Goal: Task Accomplishment & Management: Manage account settings

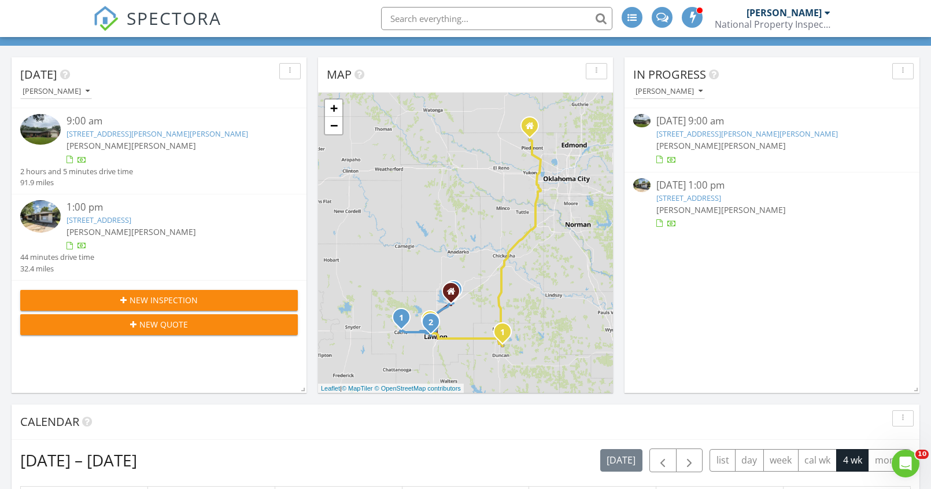
scroll to position [947, 941]
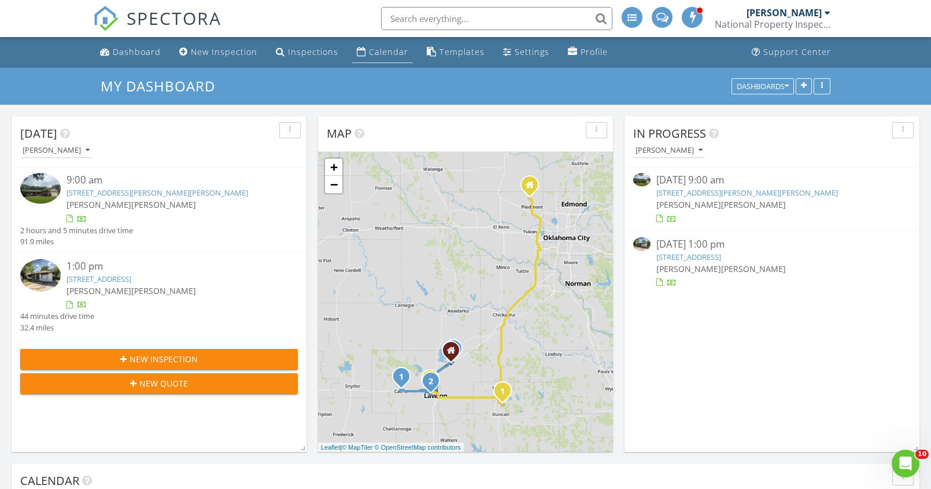
click at [404, 55] on link "Calendar" at bounding box center [382, 52] width 61 height 21
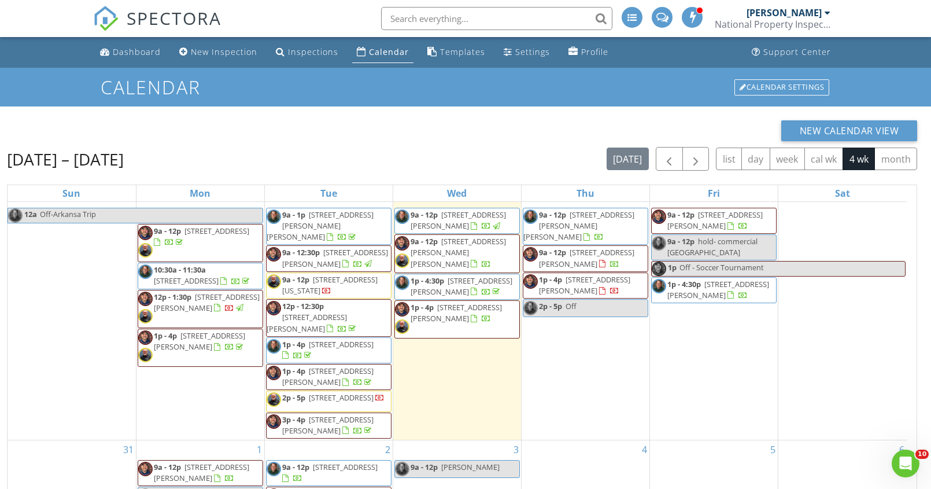
scroll to position [154, 0]
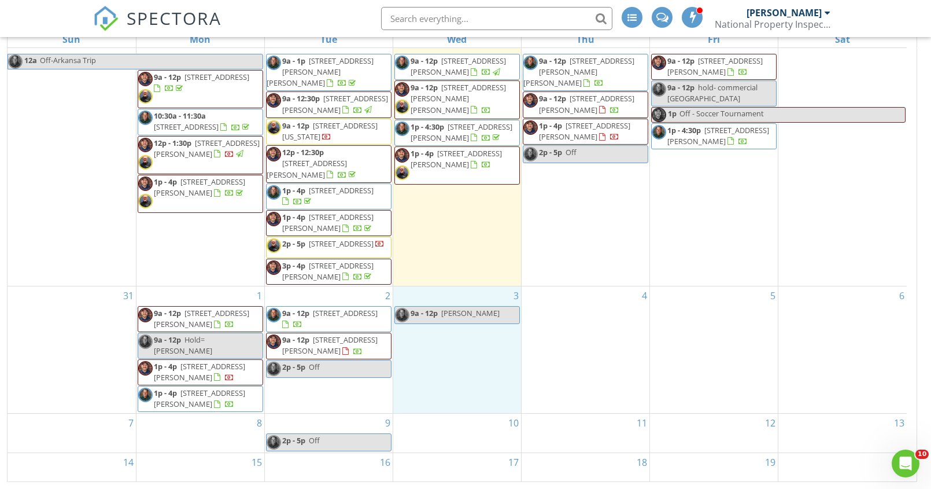
click at [468, 315] on td "3 9a - 12p [PERSON_NAME]" at bounding box center [457, 349] width 128 height 127
click at [468, 265] on link "Inspection" at bounding box center [456, 266] width 60 height 19
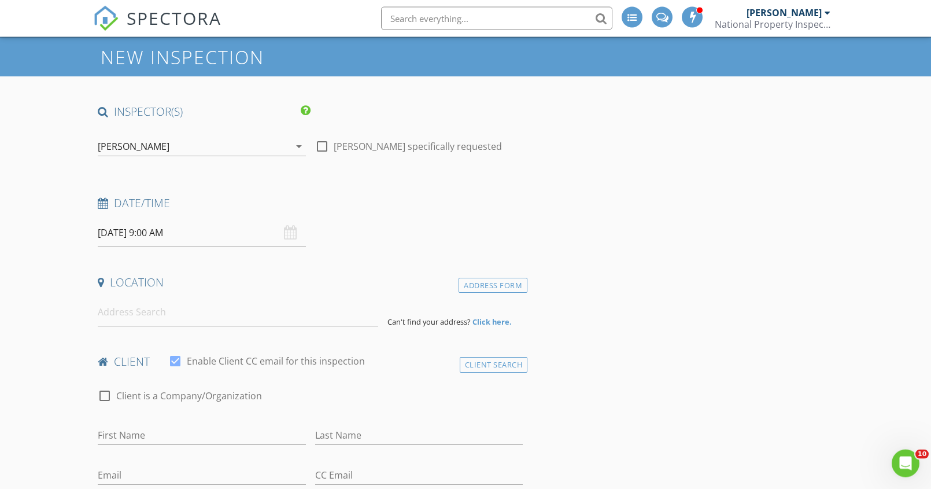
scroll to position [118, 0]
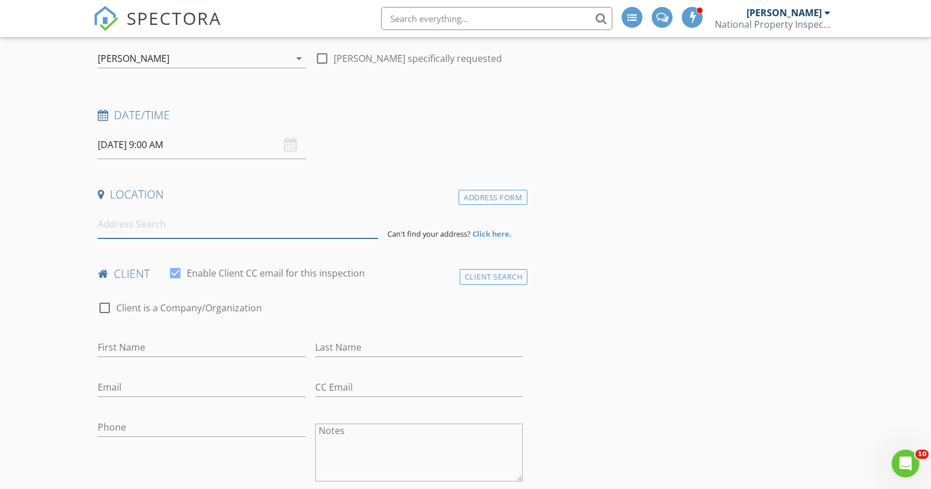
click at [257, 231] on input at bounding box center [238, 224] width 280 height 28
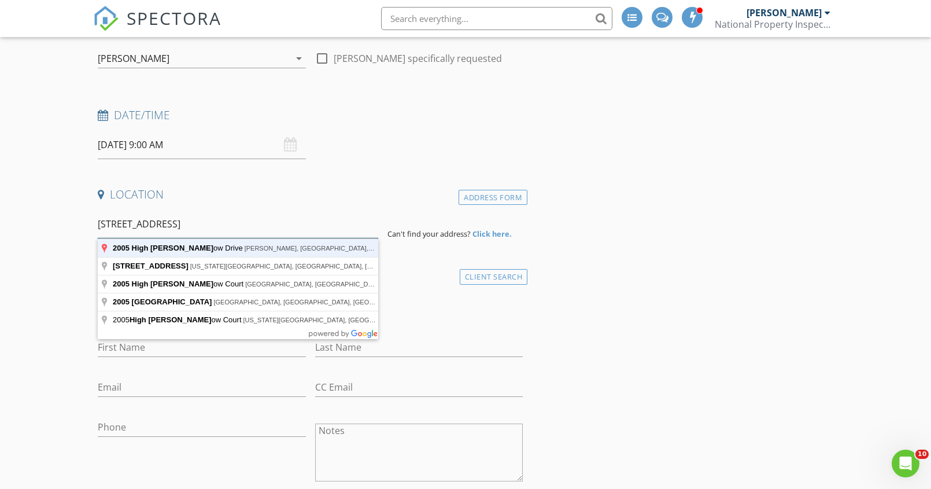
type input "2005 High Meadow Drive, Duncan, OK, USA"
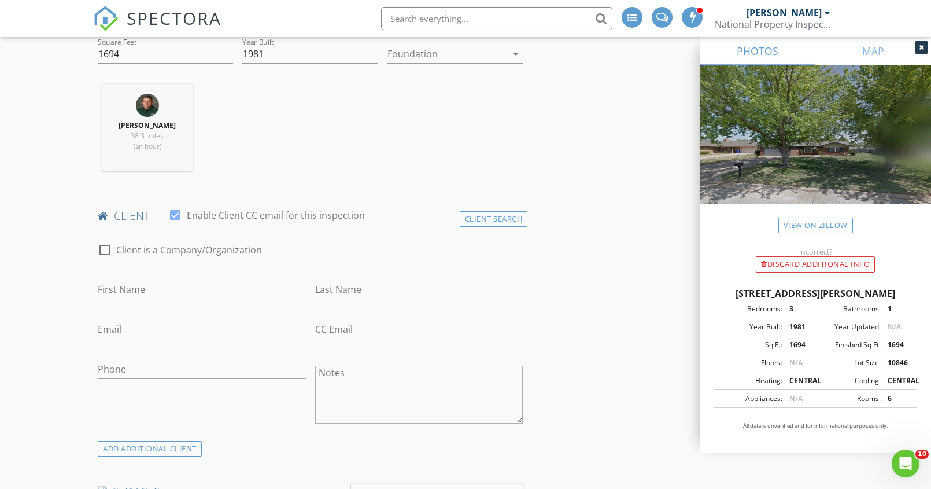
scroll to position [413, 0]
click at [213, 283] on input "First Name" at bounding box center [202, 288] width 208 height 19
type input "Shane"
type input "Nielsen"
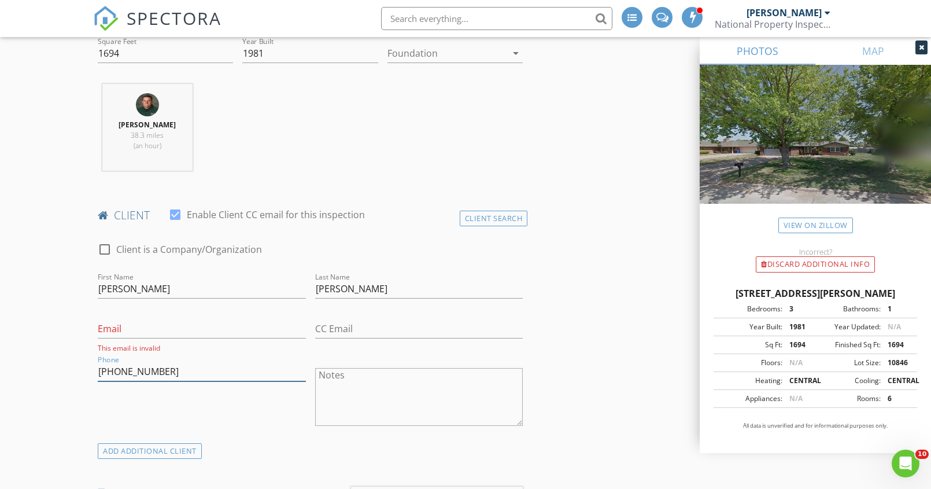
type input "208-308-4871"
click at [145, 338] on input "Email" at bounding box center [202, 328] width 208 height 19
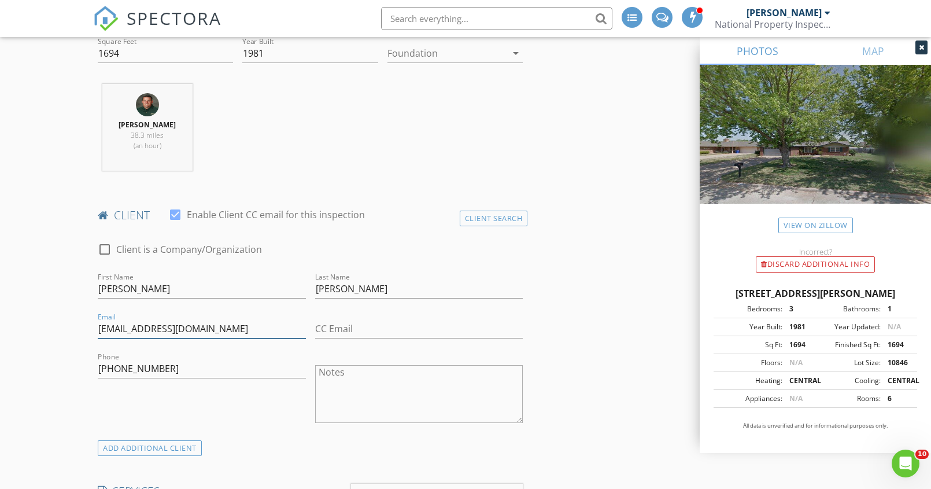
type input "ssnielsen25@hotmail.com"
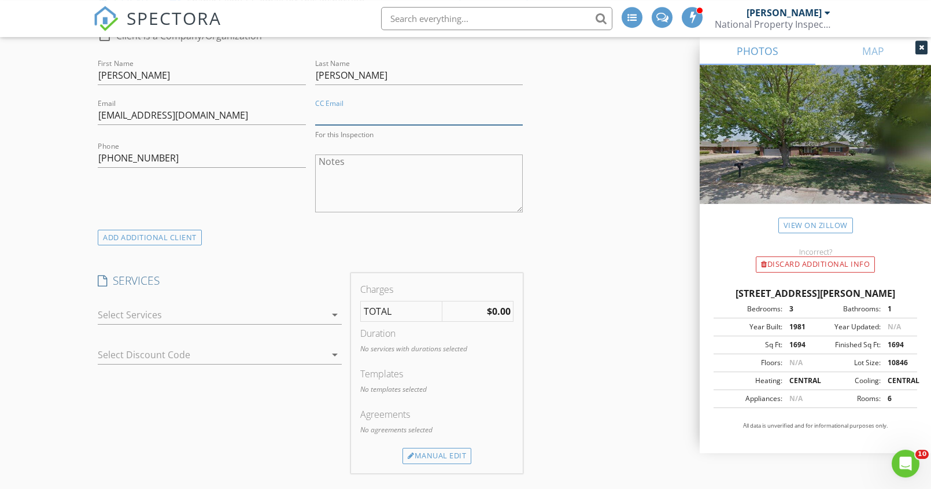
scroll to position [649, 0]
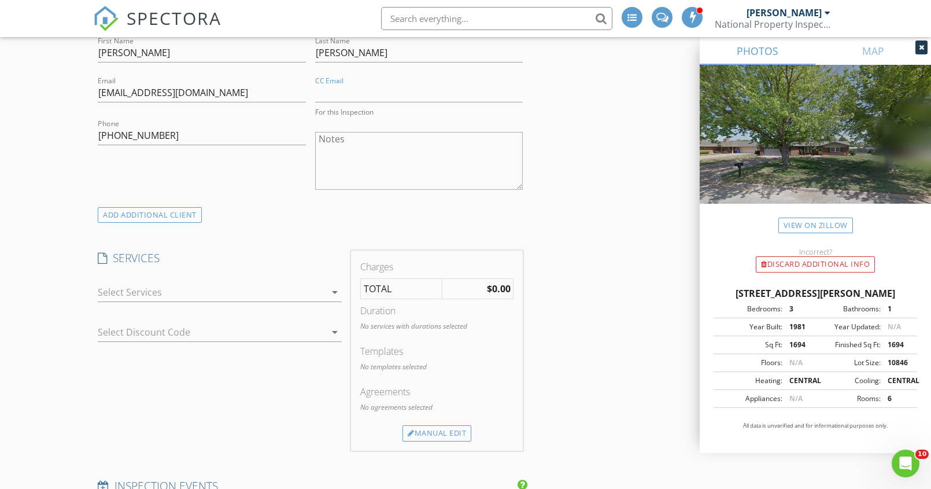
click at [124, 289] on div at bounding box center [212, 292] width 228 height 19
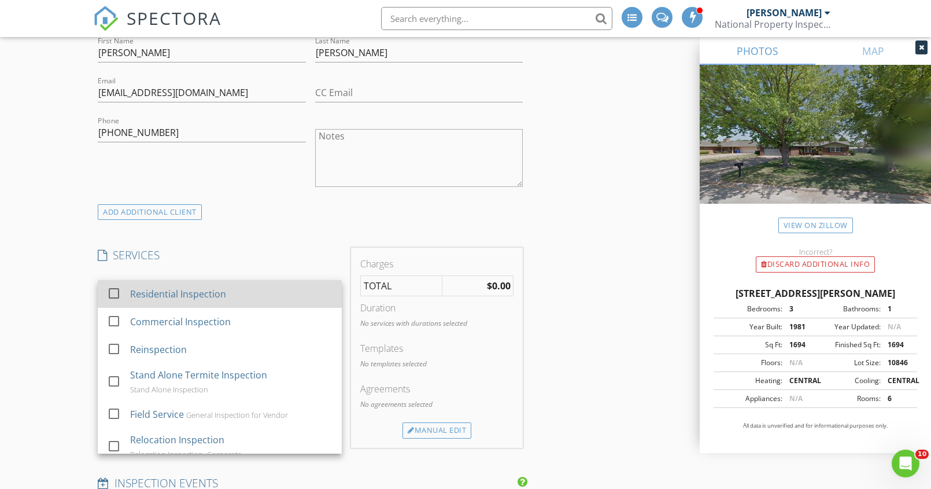
click at [117, 294] on div at bounding box center [114, 293] width 20 height 20
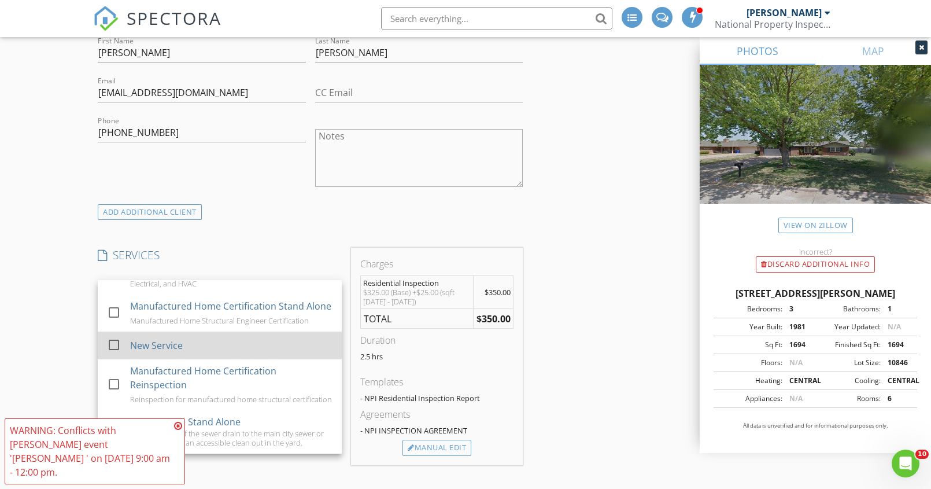
scroll to position [229, 0]
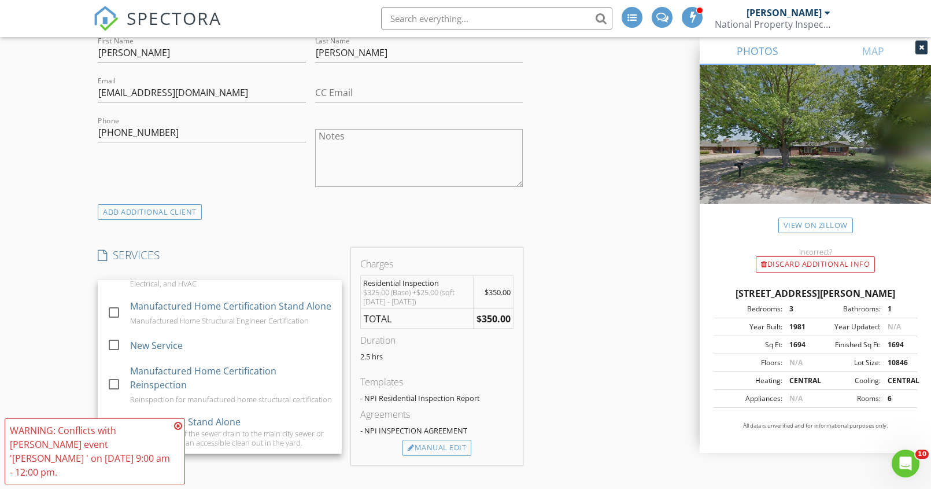
click at [61, 297] on div "New Inspection INSPECTOR(S) check_box Mark Schucker PRIMARY check_box_outline_b…" at bounding box center [465, 468] width 931 height 2099
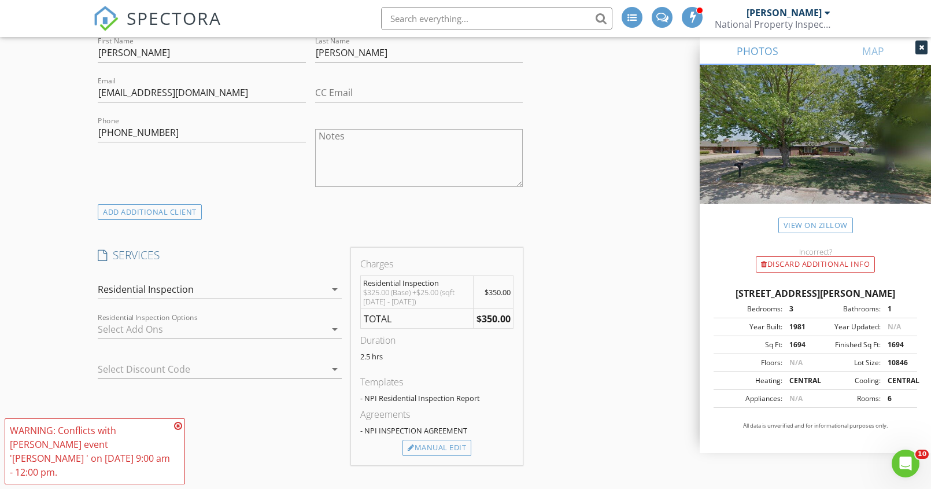
click at [141, 323] on div at bounding box center [212, 329] width 228 height 19
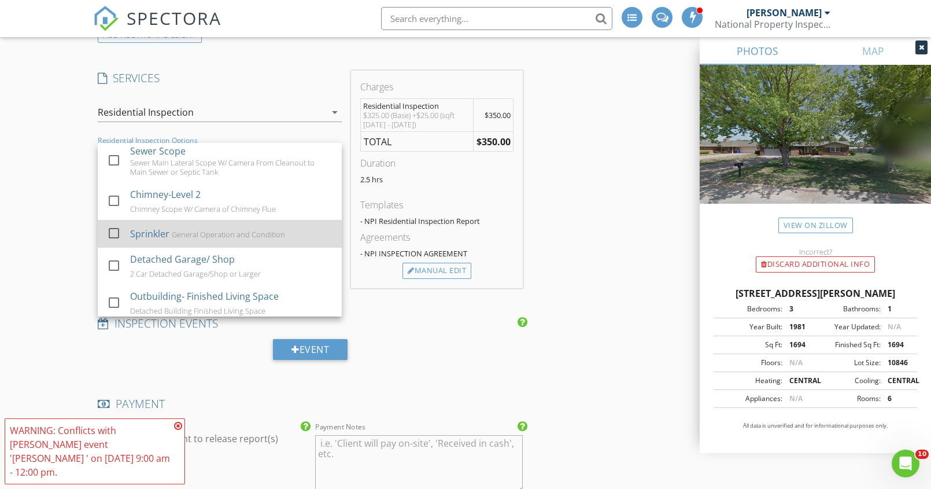
scroll to position [0, 0]
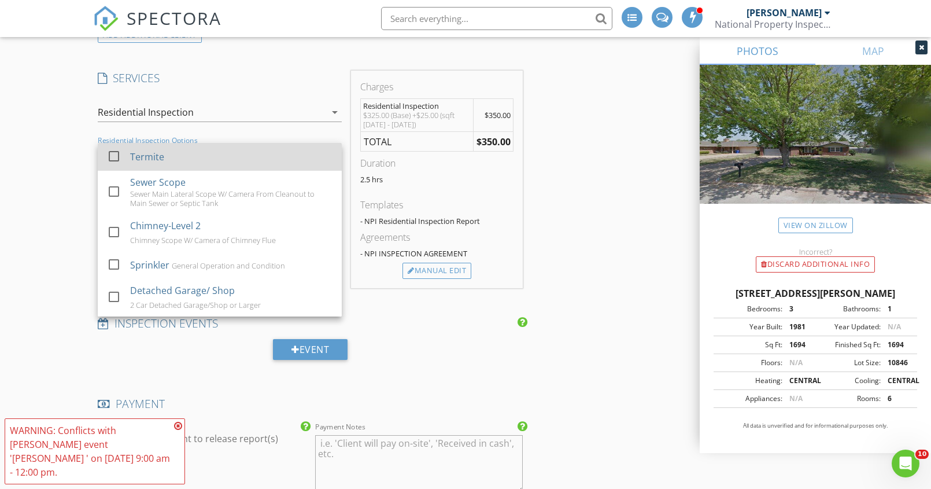
click at [113, 155] on div at bounding box center [114, 156] width 20 height 20
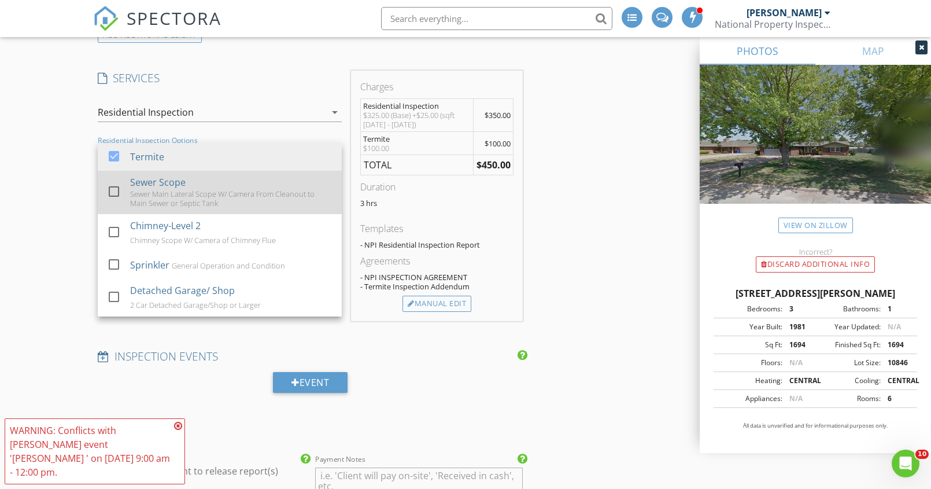
click at [114, 187] on div at bounding box center [114, 192] width 20 height 20
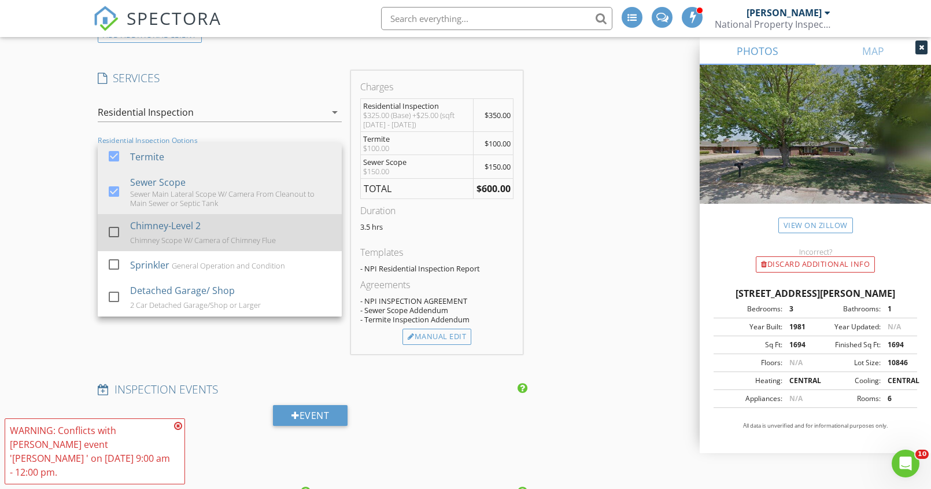
click at [120, 230] on div at bounding box center [114, 232] width 20 height 20
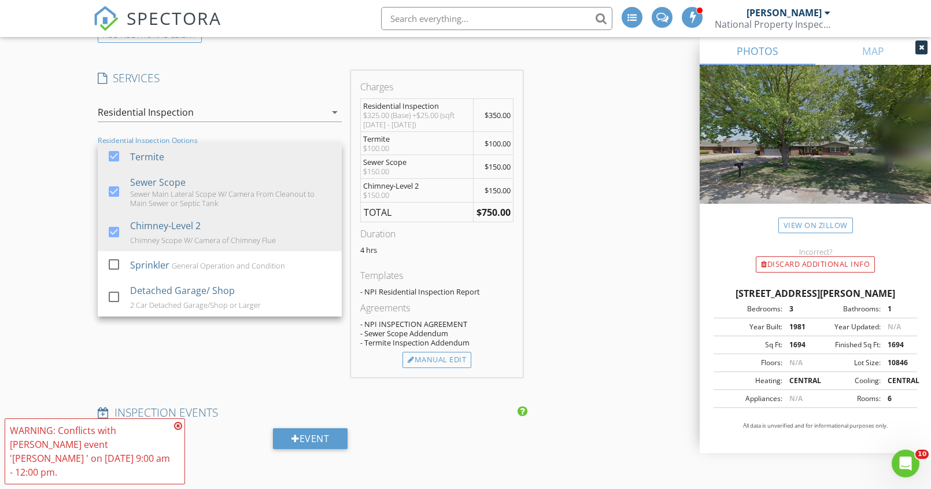
click at [46, 216] on div "New Inspection INSPECTOR(S) check_box Mark Schucker PRIMARY check_box_outline_b…" at bounding box center [465, 336] width 931 height 2188
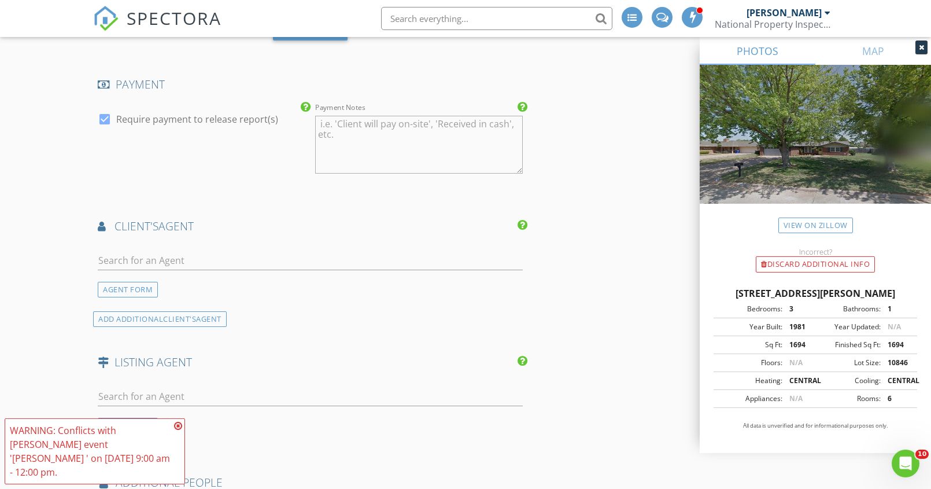
scroll to position [1239, 0]
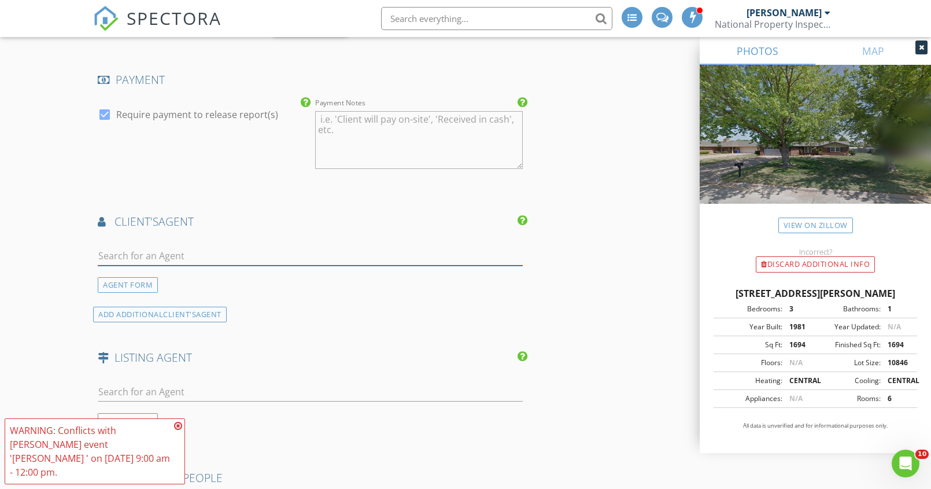
click at [128, 261] on input "text" at bounding box center [310, 255] width 425 height 19
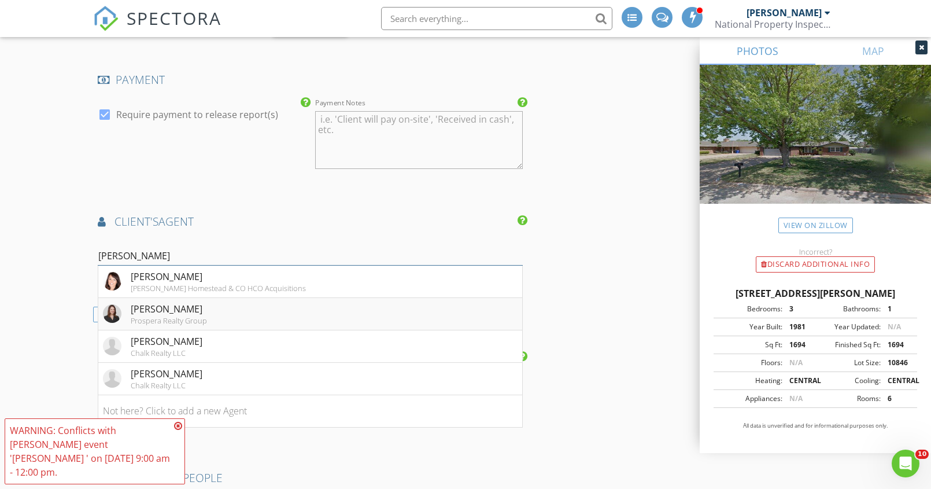
type input "leah"
click at [151, 322] on div "Prospera Realty Group" at bounding box center [169, 320] width 76 height 9
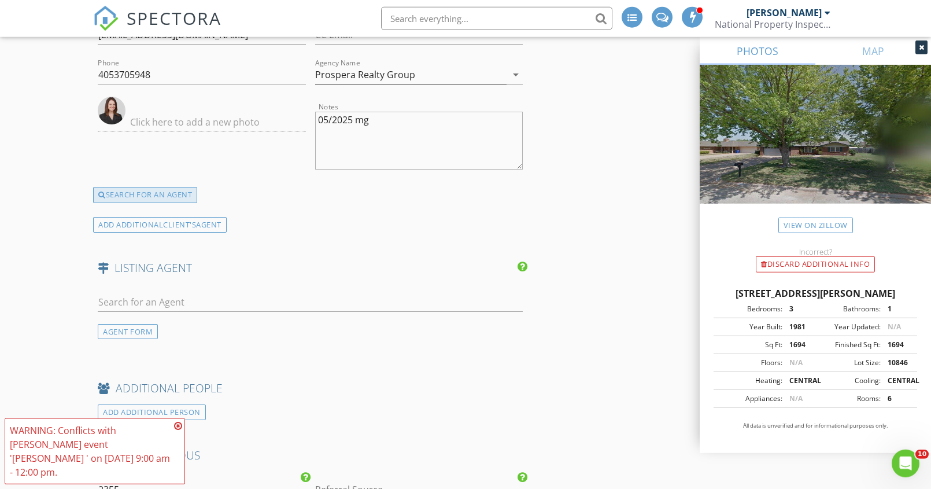
scroll to position [1534, 0]
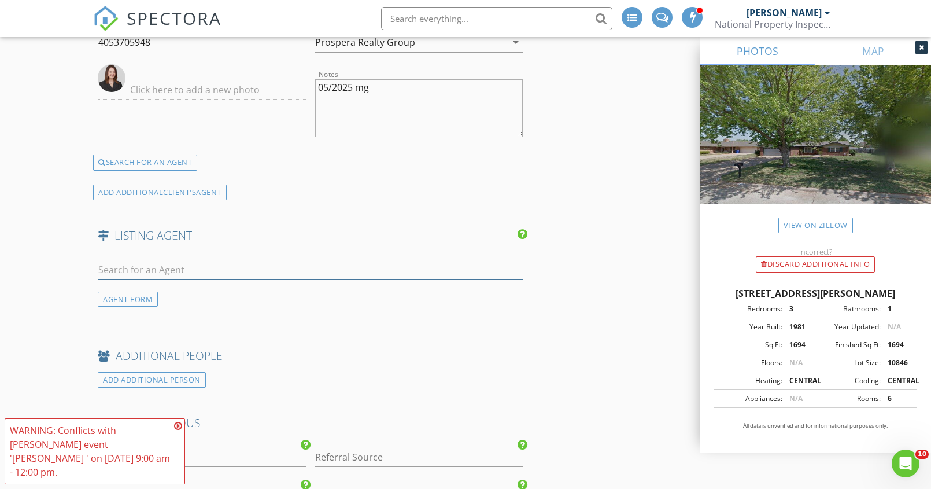
click at [141, 267] on input "text" at bounding box center [310, 269] width 425 height 19
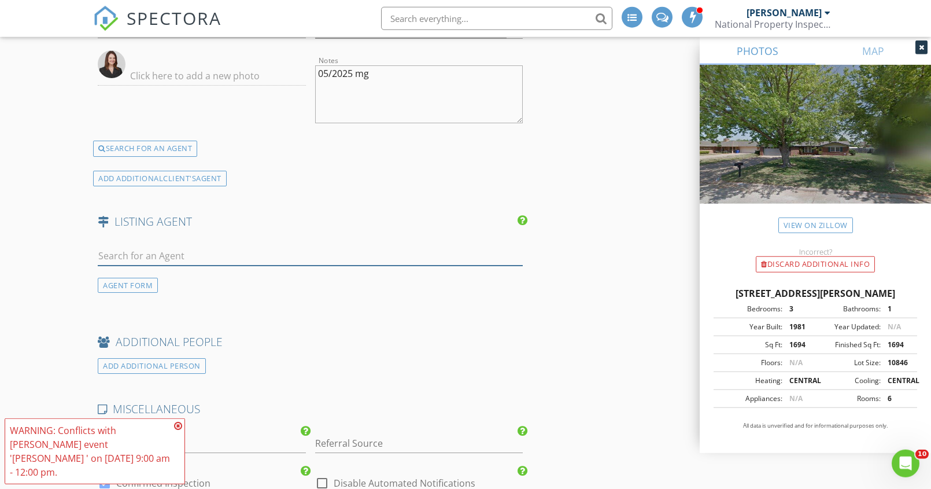
scroll to position [1416, 0]
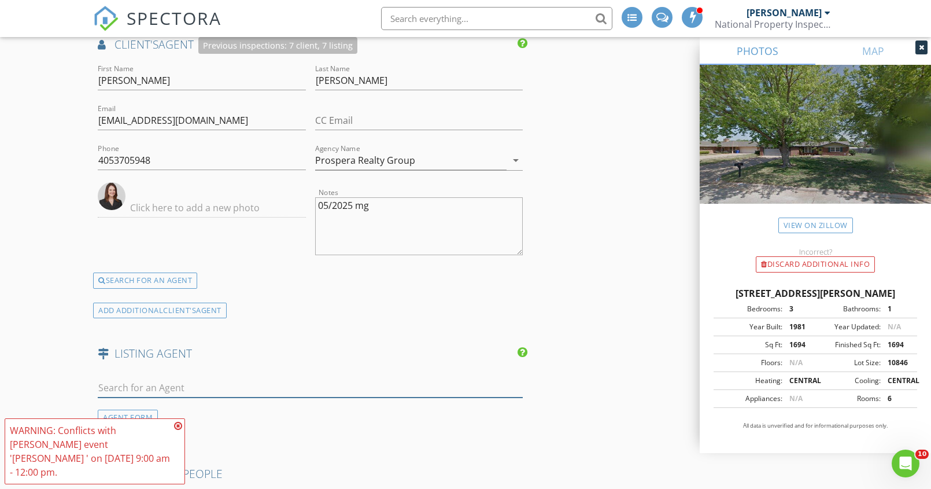
click at [177, 389] on input "text" at bounding box center [310, 387] width 425 height 19
type input "marci"
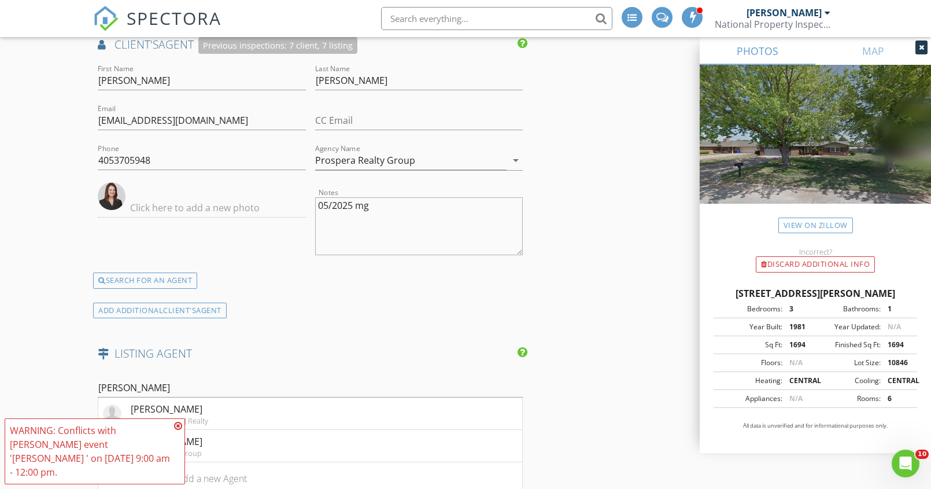
click at [176, 430] on icon at bounding box center [178, 425] width 8 height 9
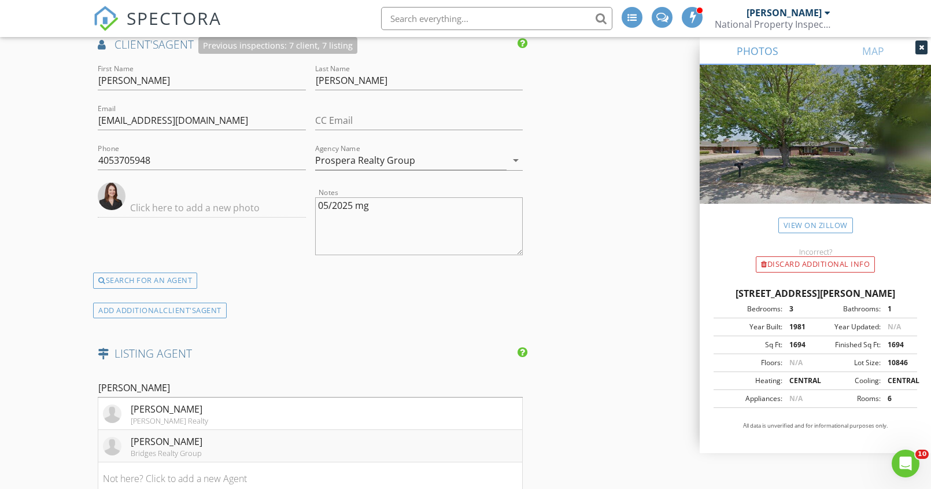
click at [245, 442] on li "Marci Stocking Bridges Realty Group" at bounding box center [310, 446] width 424 height 32
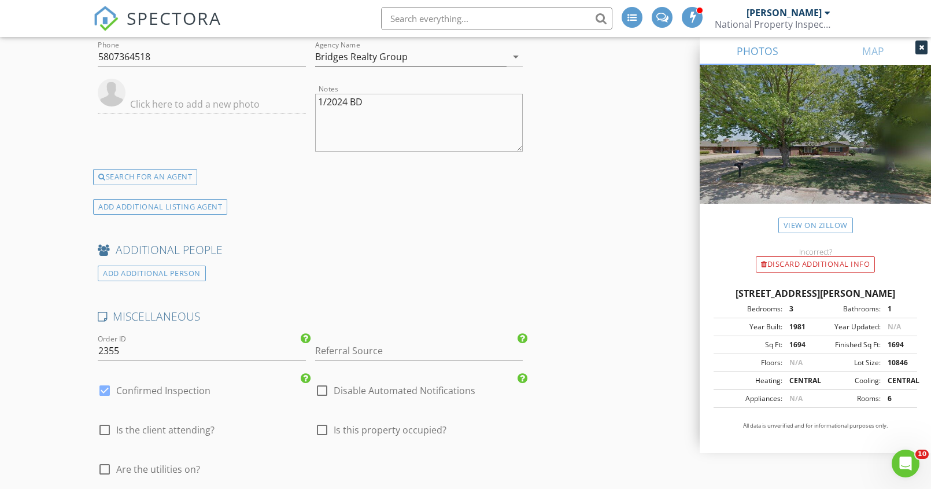
scroll to position [2005, 0]
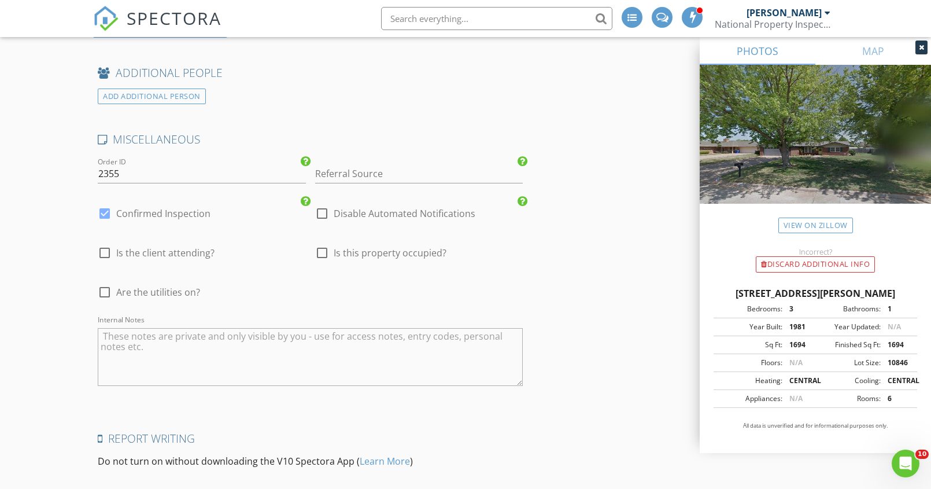
click at [98, 291] on div at bounding box center [105, 292] width 20 height 20
checkbox input "true"
click at [317, 250] on div at bounding box center [322, 253] width 20 height 20
checkbox input "true"
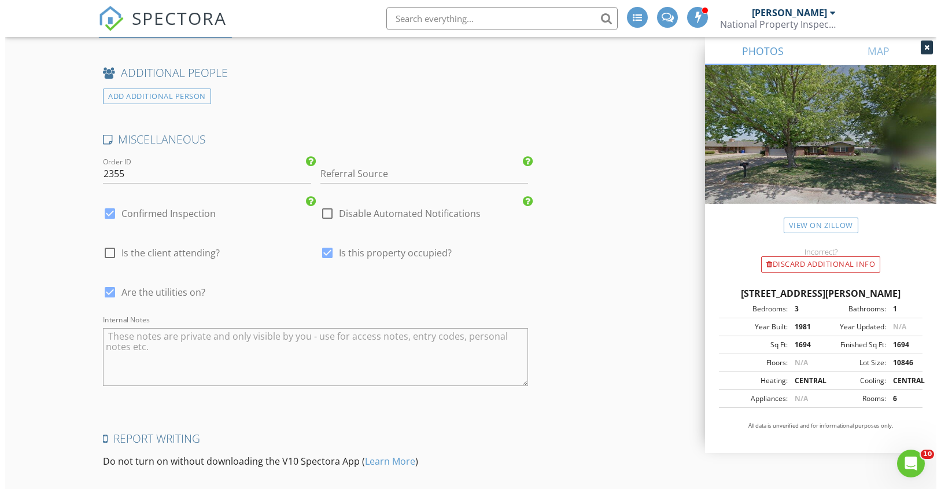
scroll to position [2129, 0]
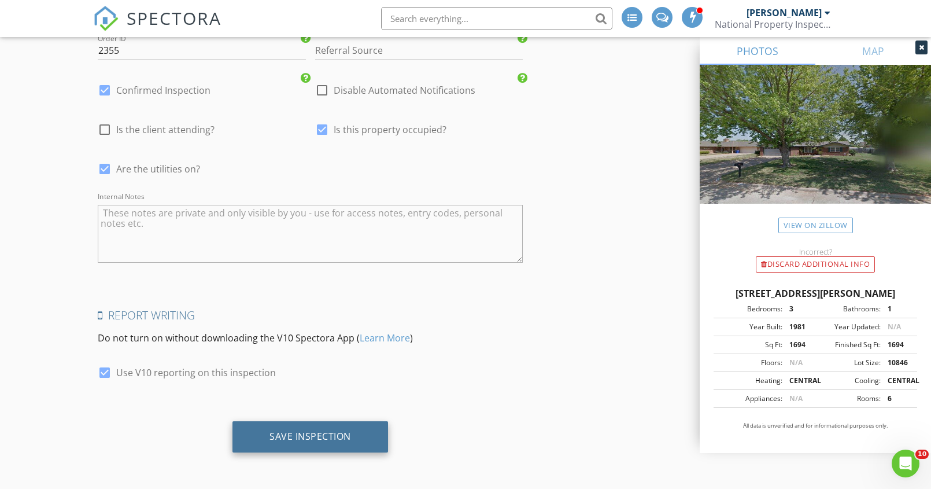
click at [283, 438] on div "Save Inspection" at bounding box center [310, 436] width 82 height 12
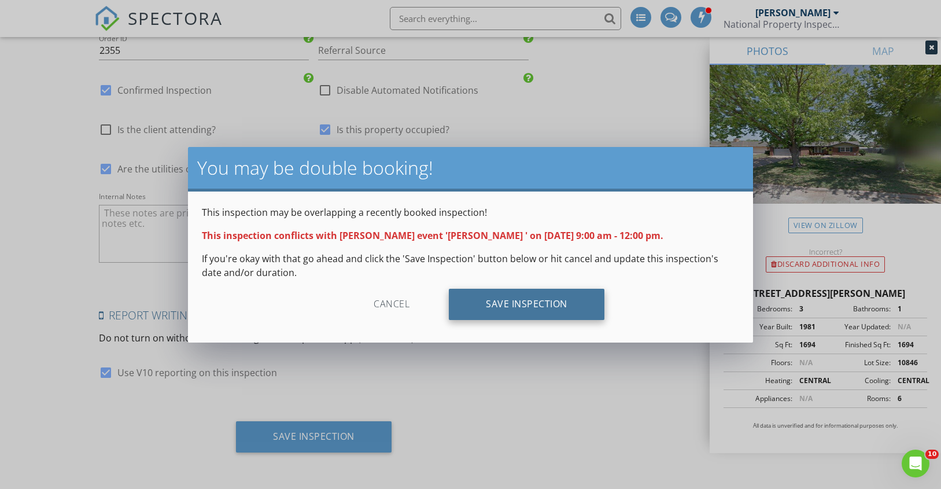
click at [497, 305] on div "Save Inspection" at bounding box center [527, 304] width 156 height 31
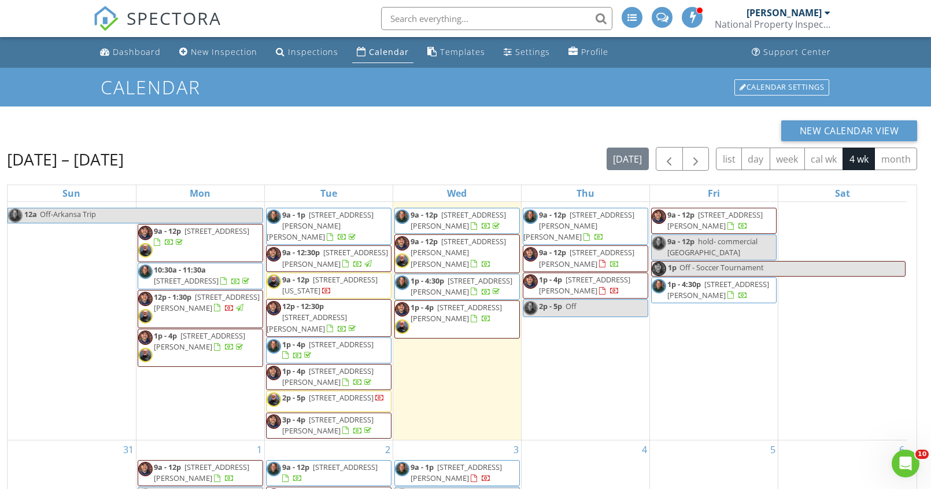
scroll to position [154, 0]
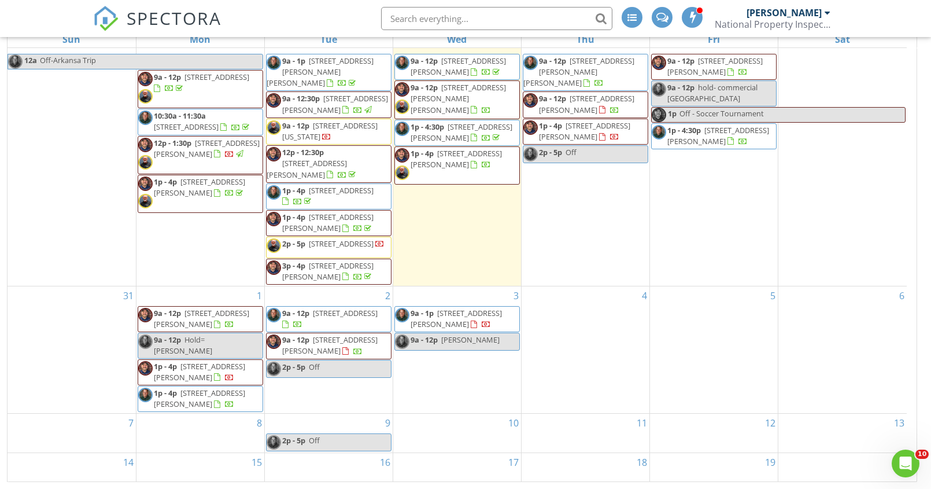
click at [486, 333] on link "9a - 12p [PERSON_NAME]" at bounding box center [456, 342] width 125 height 18
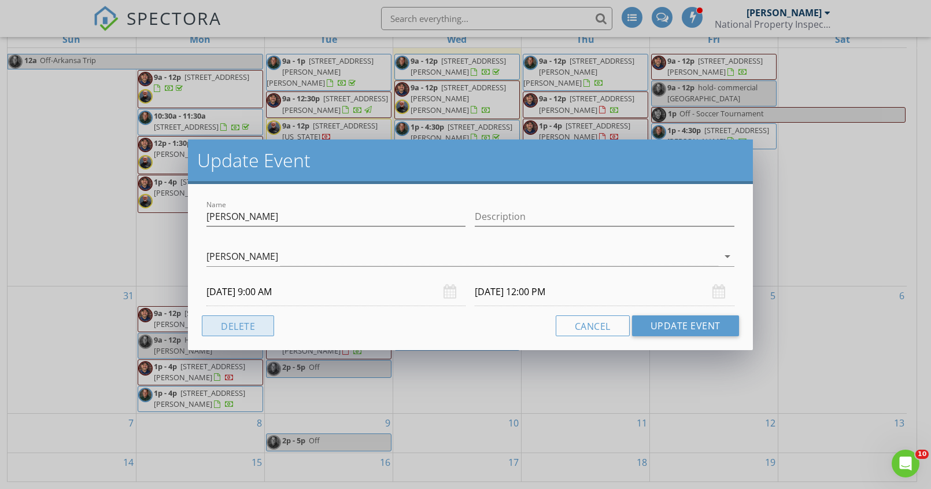
click at [238, 326] on button "Delete" at bounding box center [238, 325] width 72 height 21
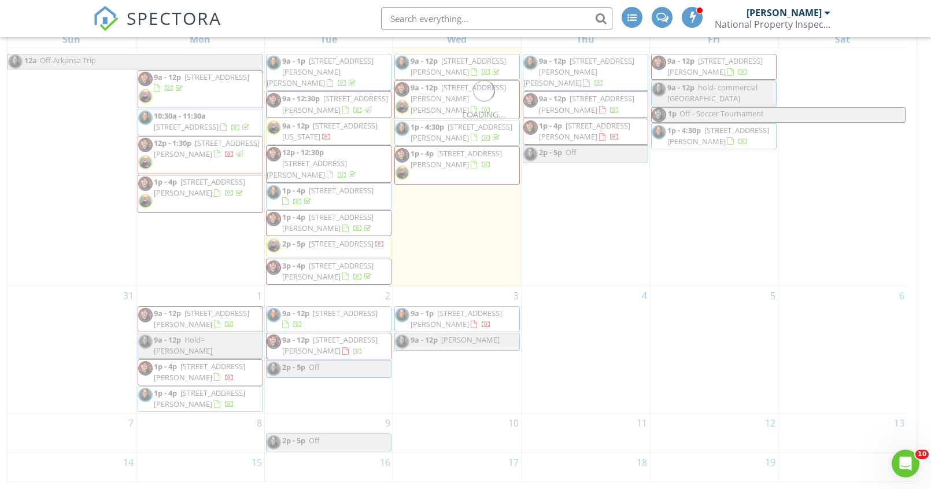
scroll to position [0, 0]
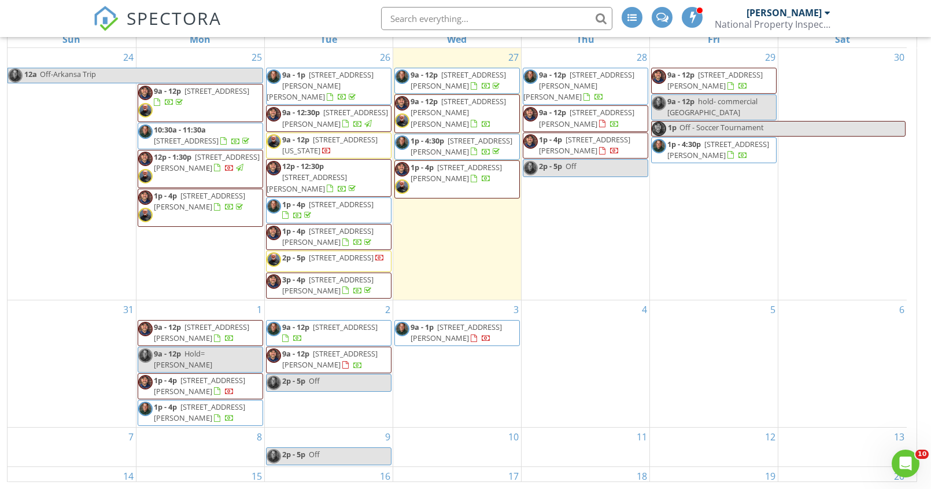
click at [482, 335] on div at bounding box center [486, 339] width 9 height 9
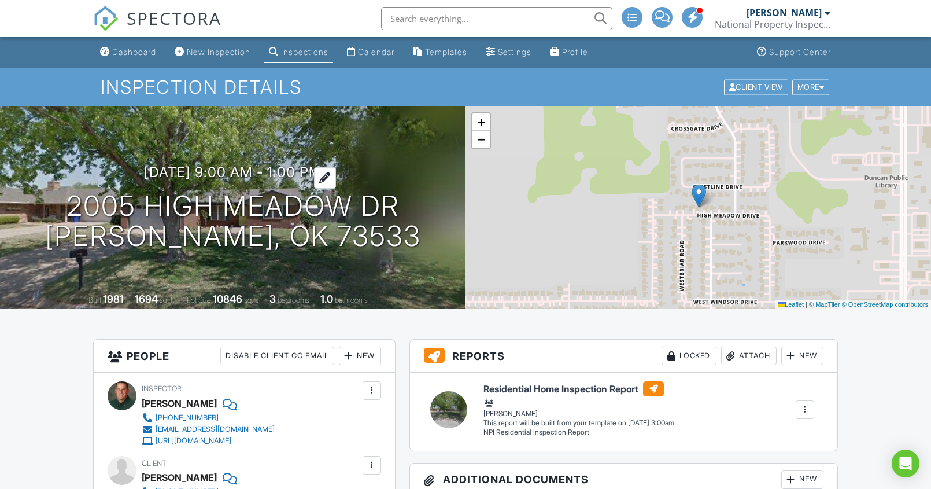
click at [322, 171] on h3 "09/03/2025 9:00 am - 1:00 pm" at bounding box center [233, 172] width 178 height 16
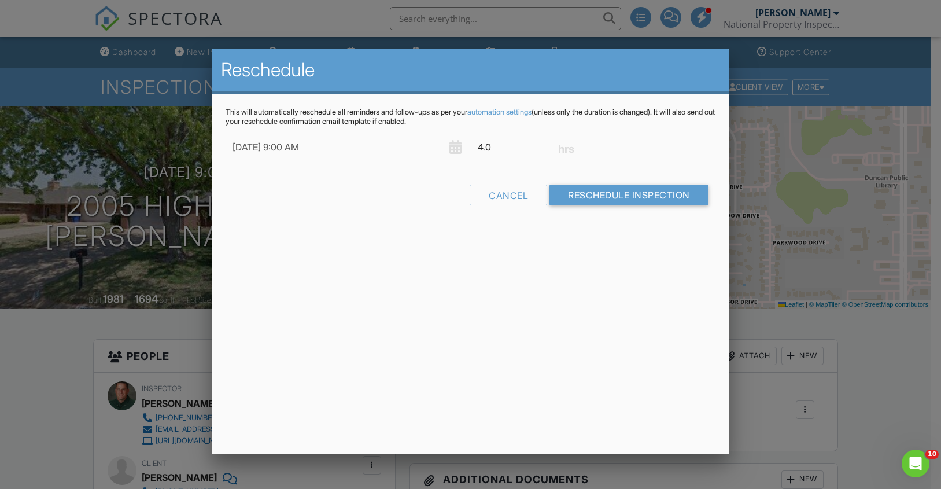
click at [533, 250] on div "Reschedule This will automatically reschedule all reminders and follow-ups as p…" at bounding box center [471, 251] width 518 height 405
click at [579, 153] on input "4.0" at bounding box center [532, 147] width 109 height 28
click at [579, 149] on input "3.75" at bounding box center [532, 147] width 109 height 28
click at [581, 150] on input "3.5" at bounding box center [532, 147] width 109 height 28
click at [581, 150] on input "3.25" at bounding box center [532, 147] width 109 height 28
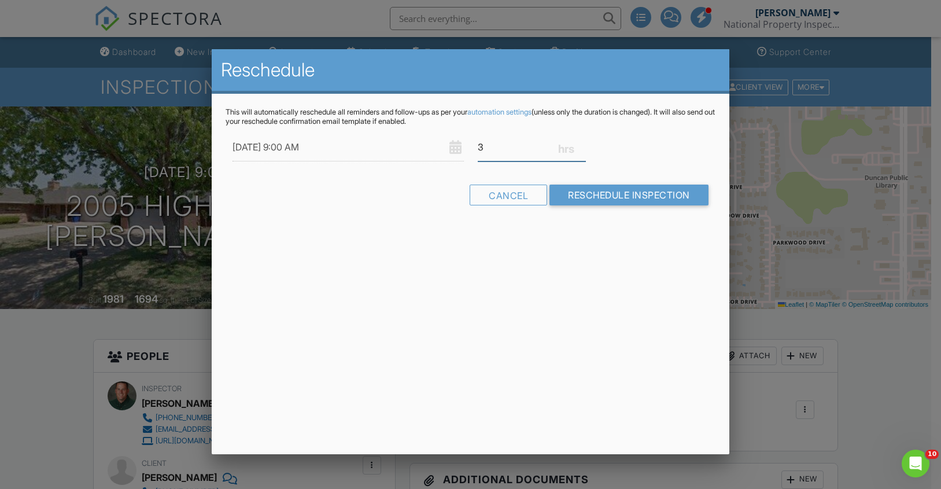
type input "3"
click at [581, 150] on input "3" at bounding box center [532, 147] width 109 height 28
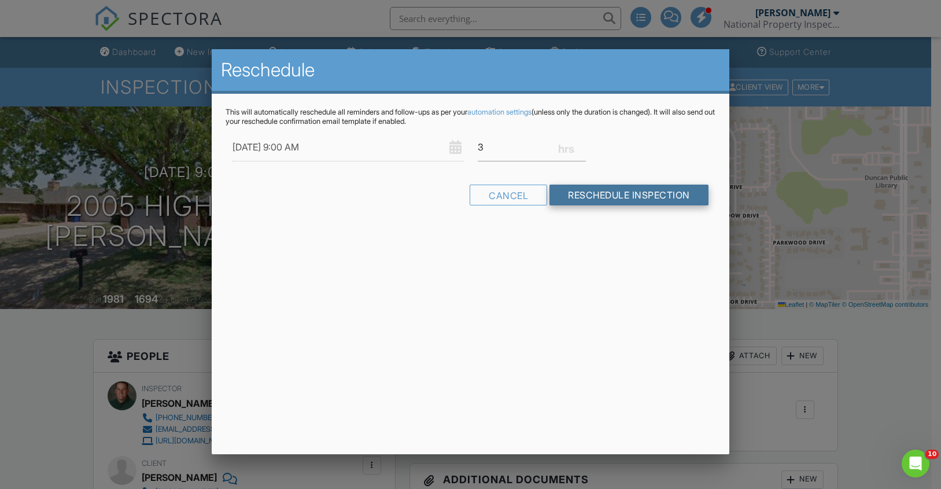
click at [590, 199] on input "Reschedule Inspection" at bounding box center [628, 194] width 159 height 21
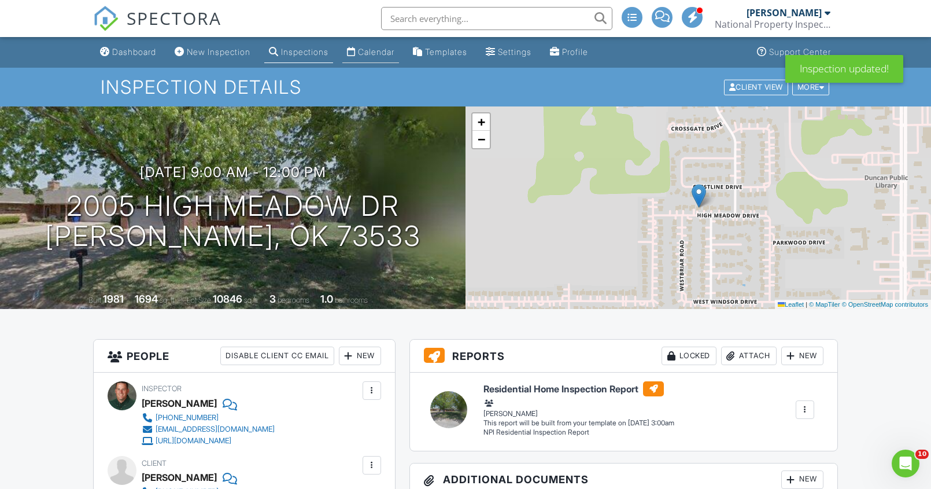
click at [383, 48] on div "Calendar" at bounding box center [376, 52] width 36 height 10
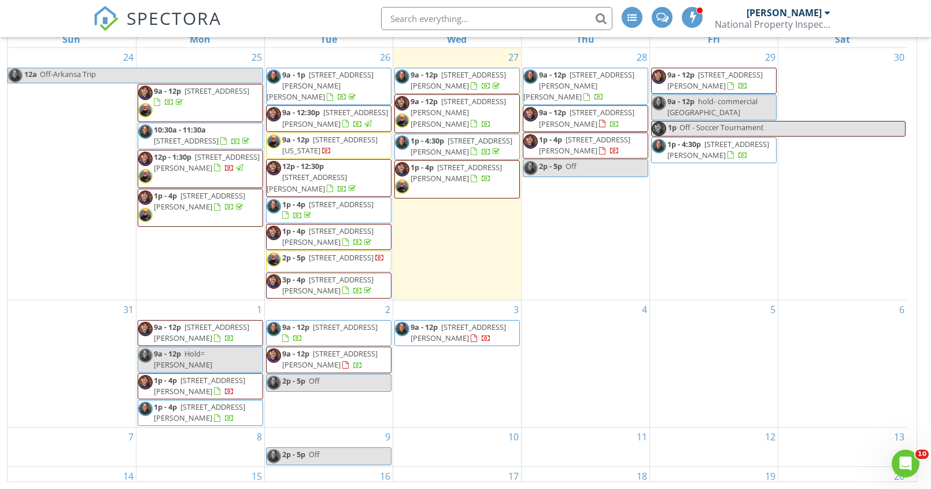
click at [720, 128] on span "Off - Soccer Tournament" at bounding box center [721, 127] width 84 height 10
select select "7"
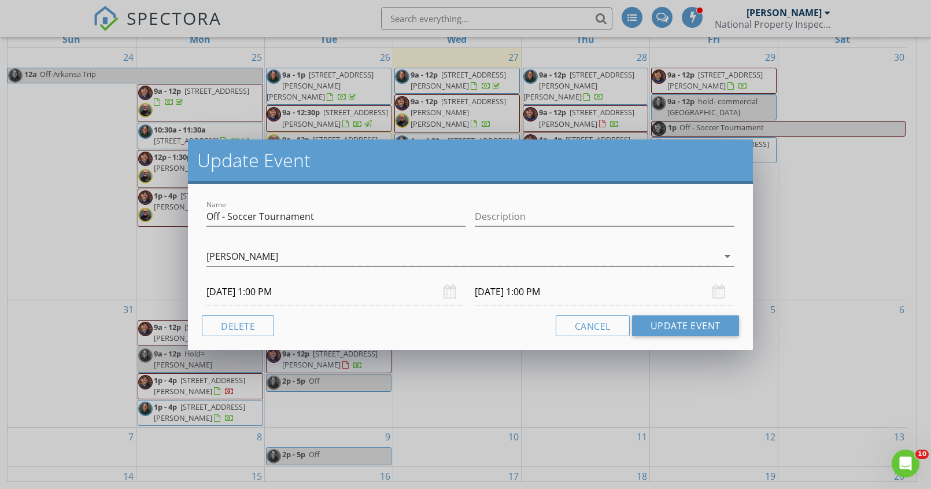
click at [578, 291] on input "[DATE] 1:00 PM" at bounding box center [604, 292] width 259 height 28
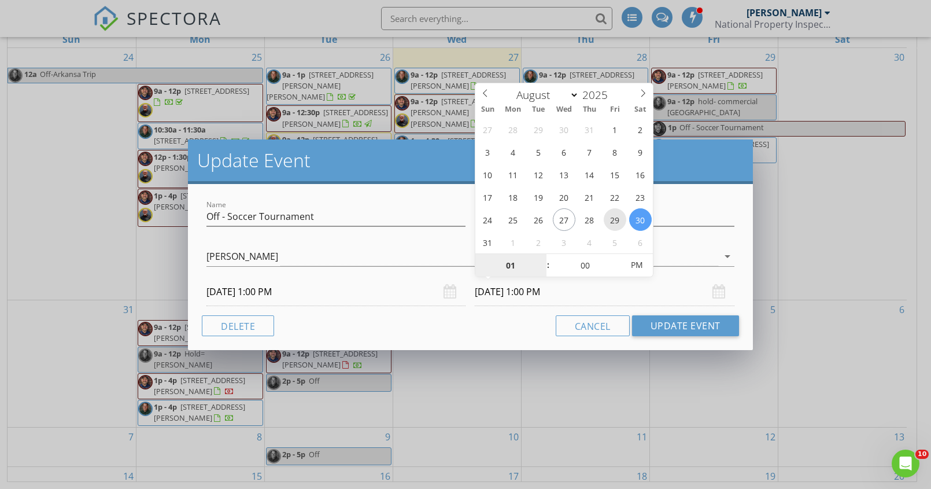
type input "[DATE] 1:00 PM"
type input "02"
type input "[DATE] 2:00 PM"
click at [540, 257] on span at bounding box center [542, 260] width 8 height 12
type input "03"
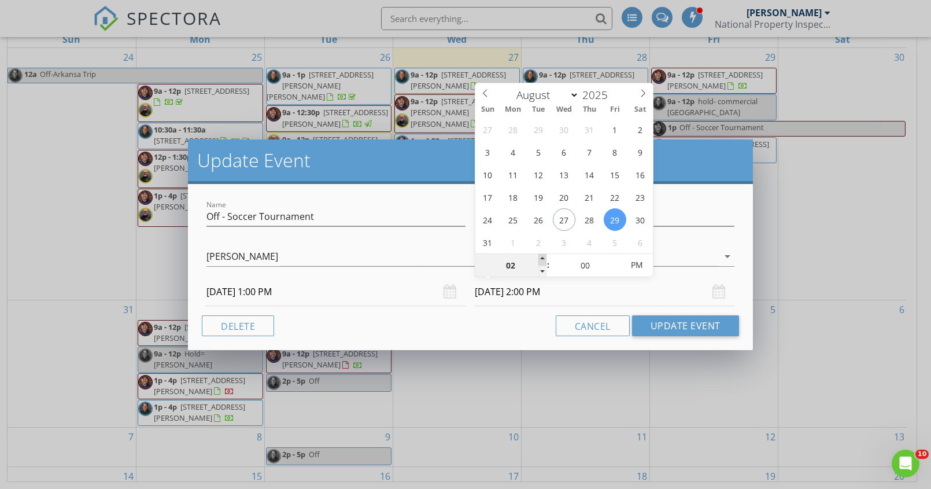
type input "[DATE] 3:00 PM"
click at [540, 257] on span at bounding box center [542, 260] width 8 height 12
type input "04"
type input "[DATE] 4:00 PM"
click at [540, 257] on span at bounding box center [542, 260] width 8 height 12
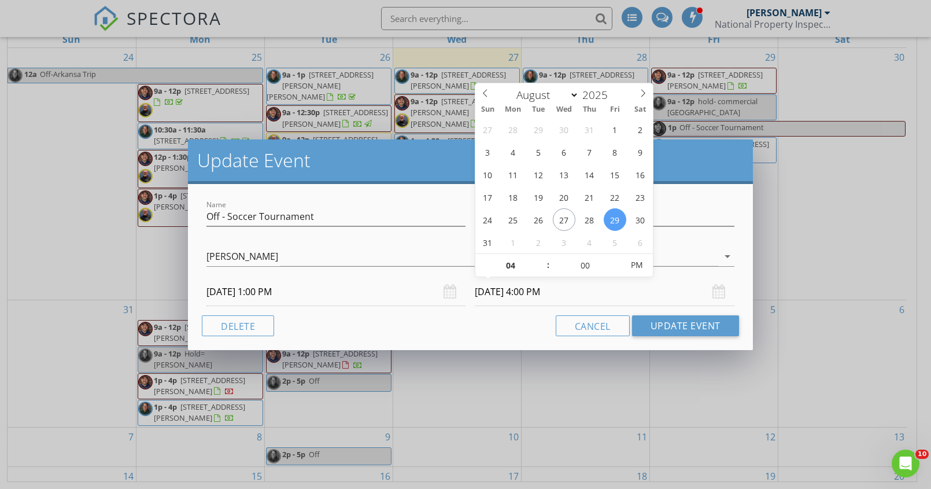
click at [561, 287] on input "[DATE] 4:00 PM" at bounding box center [604, 292] width 259 height 28
click at [654, 299] on input "[DATE] 4:00 PM" at bounding box center [604, 292] width 259 height 28
click at [518, 314] on div "Name Off - Soccer Tournament Description [PERSON_NAME] [PERSON_NAME] [PERSON_NA…" at bounding box center [470, 267] width 564 height 166
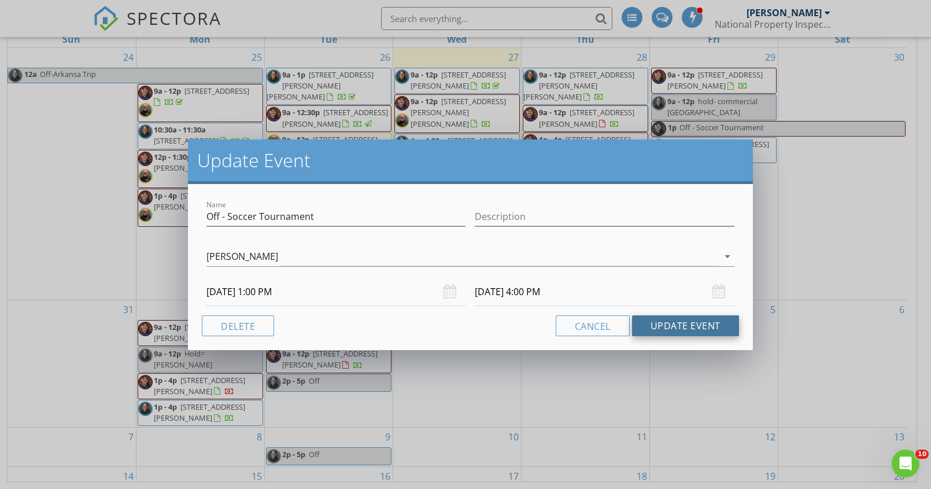
click at [690, 327] on button "Update Event" at bounding box center [685, 325] width 107 height 21
